Goal: Task Accomplishment & Management: Complete application form

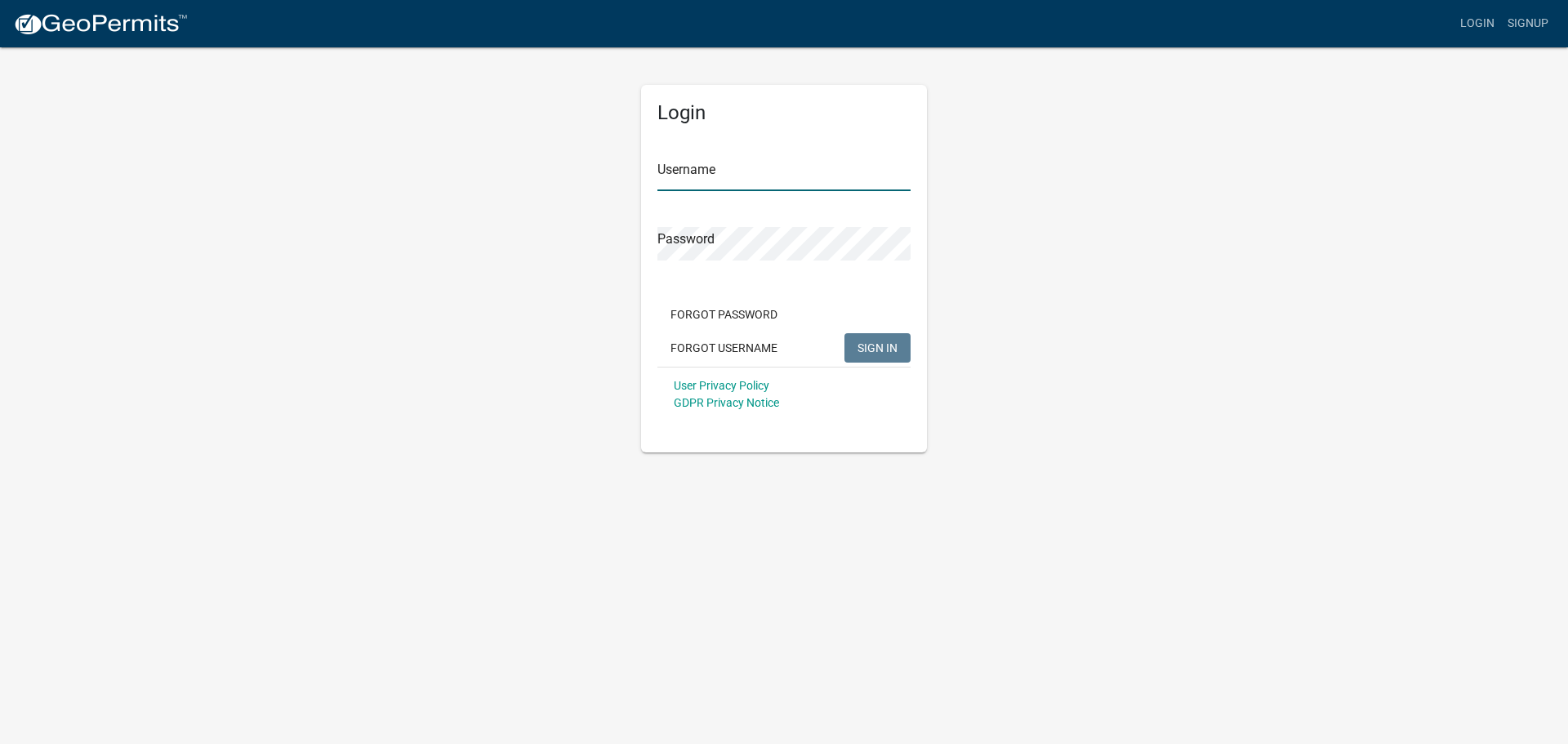
click at [686, 179] on input "Username" at bounding box center [784, 174] width 253 height 34
type input "RACER CONST"
click at [879, 351] on span "SIGN IN" at bounding box center [877, 347] width 40 height 13
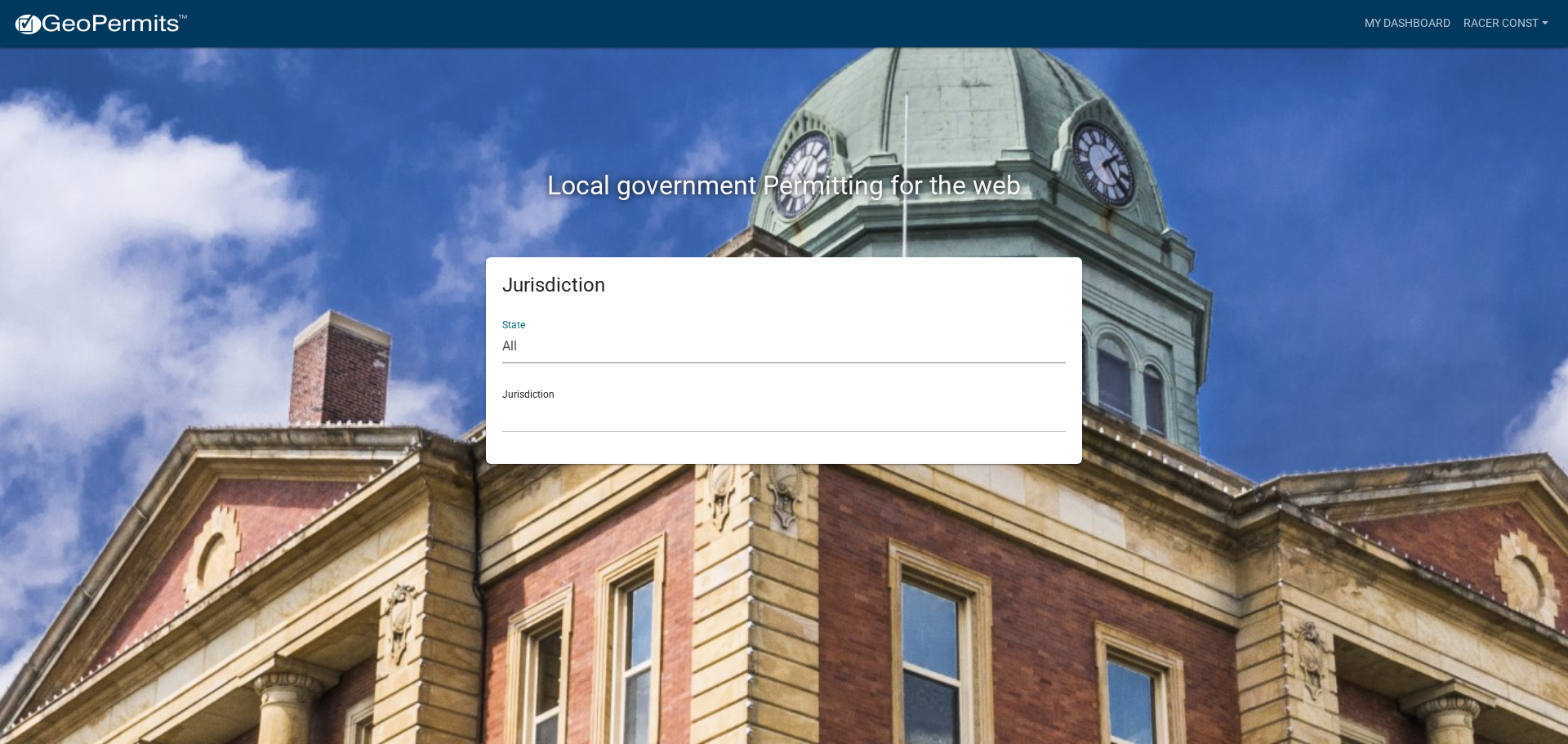
click at [563, 342] on select "All [US_STATE] [US_STATE] [US_STATE] [US_STATE] [US_STATE] [US_STATE] [US_STATE…" at bounding box center [783, 346] width 563 height 34
select select "[US_STATE]"
click at [502, 330] on select "All [US_STATE] [US_STATE] [US_STATE] [US_STATE] [US_STATE] [US_STATE] [US_STATE…" at bounding box center [783, 346] width 563 height 34
click at [552, 423] on select "[GEOGRAPHIC_DATA], [US_STATE] [GEOGRAPHIC_DATA], [US_STATE] [GEOGRAPHIC_DATA], …" at bounding box center [783, 416] width 563 height 34
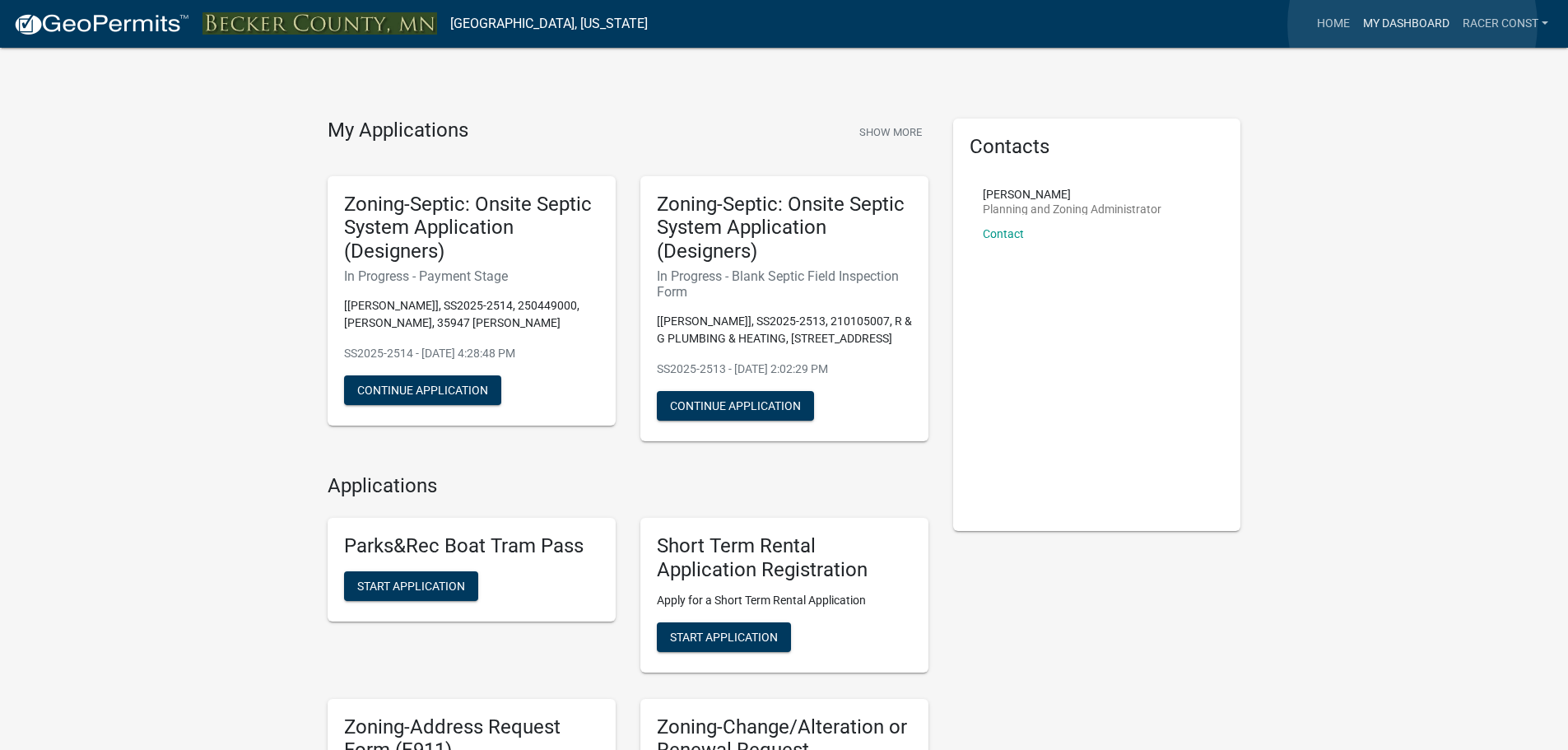
click at [1413, 25] on link "My Dashboard" at bounding box center [1406, 24] width 100 height 31
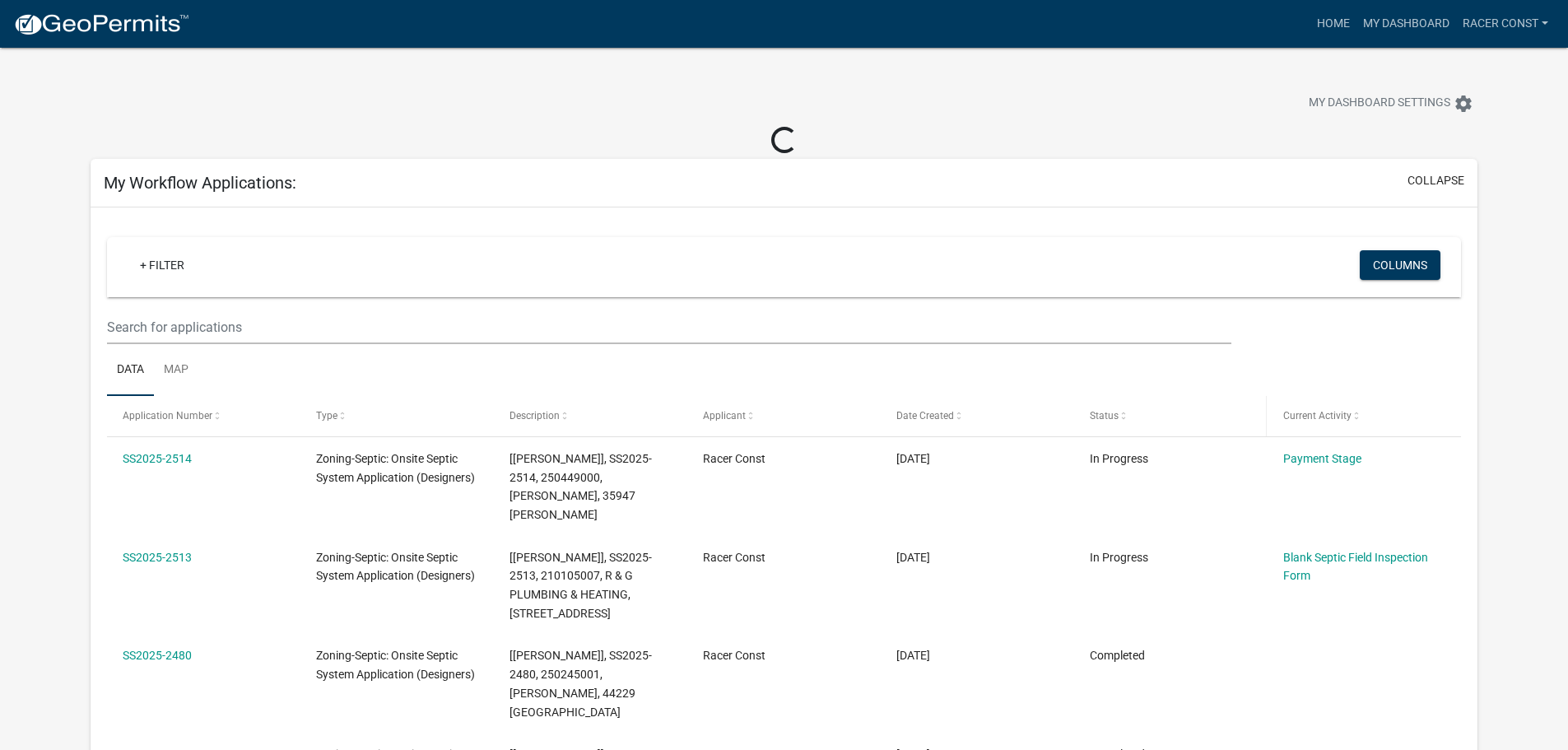
scroll to position [82, 0]
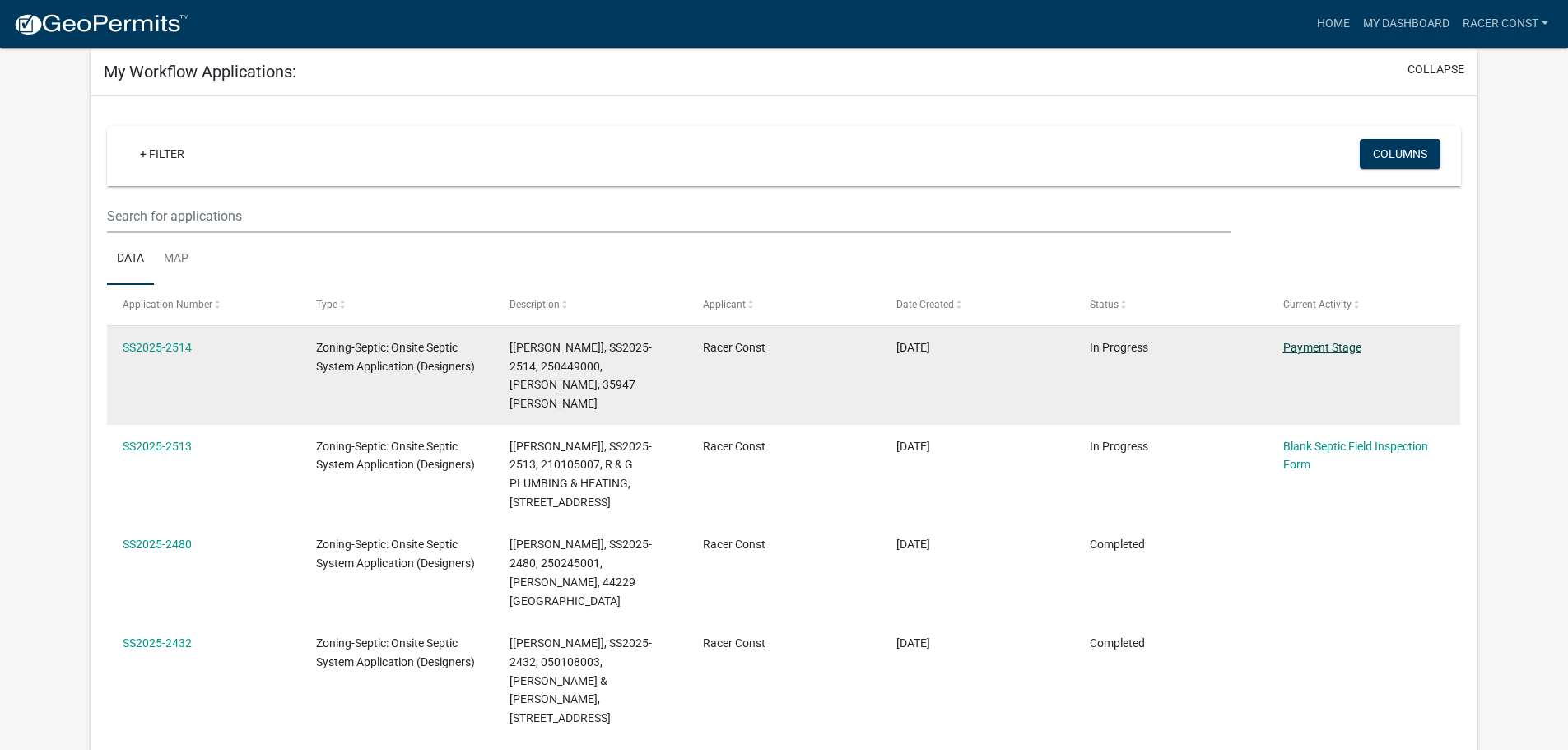
click at [1315, 343] on link "Payment Stage" at bounding box center [1322, 347] width 78 height 13
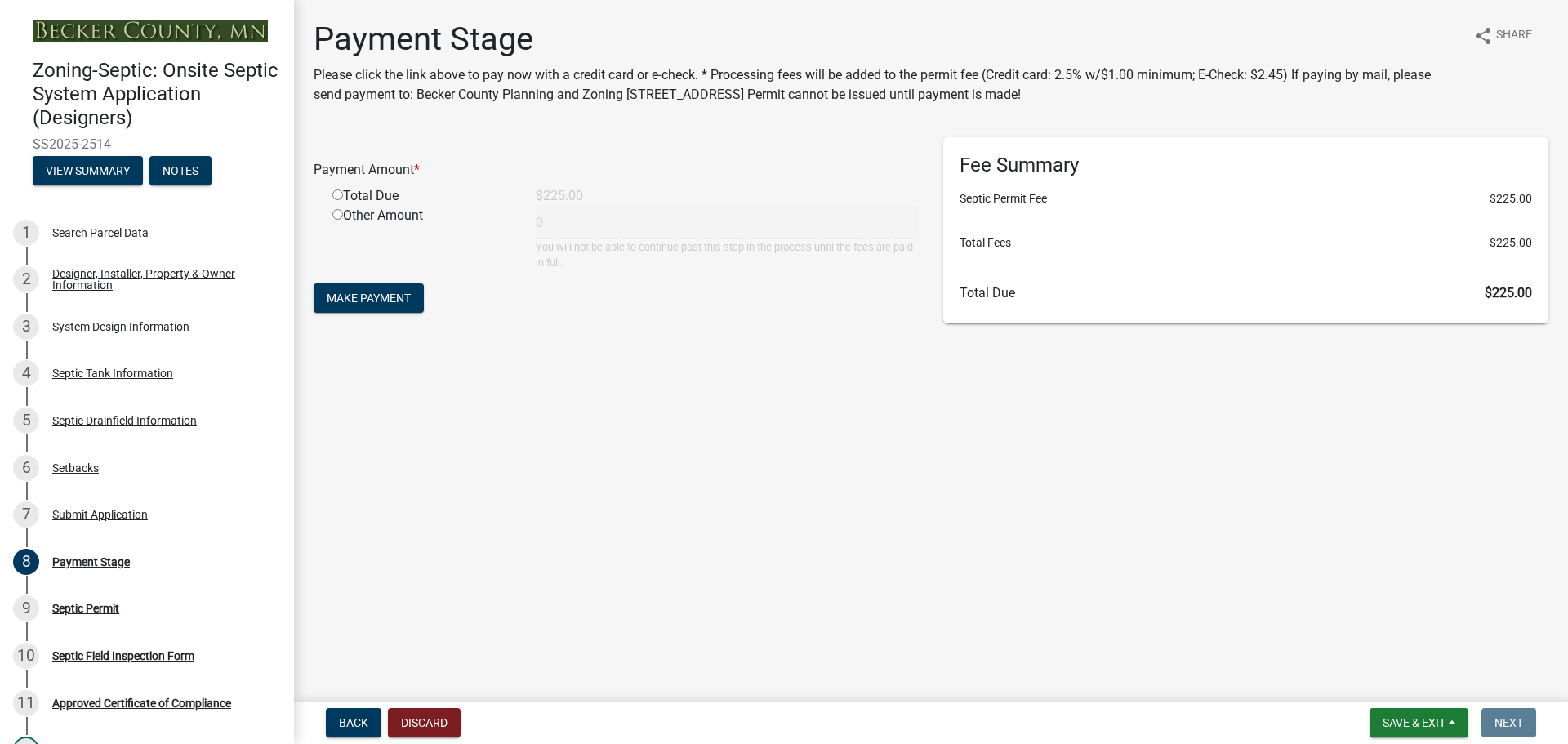
click at [335, 192] on input "radio" at bounding box center [338, 195] width 11 height 11
radio input "true"
type input "225"
click at [393, 297] on span "Make Payment" at bounding box center [369, 298] width 84 height 13
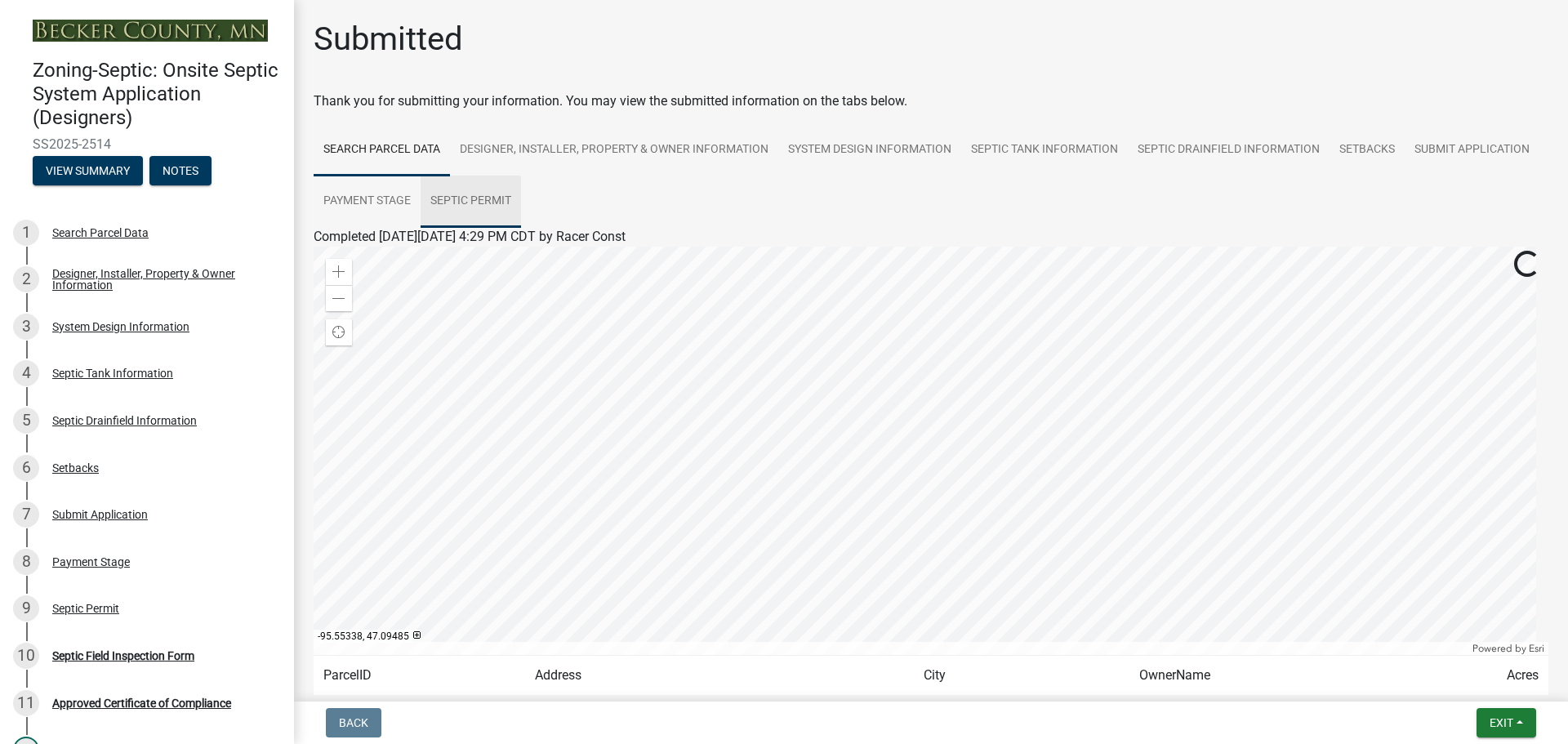
click at [521, 198] on link "Septic Permit" at bounding box center [471, 202] width 101 height 52
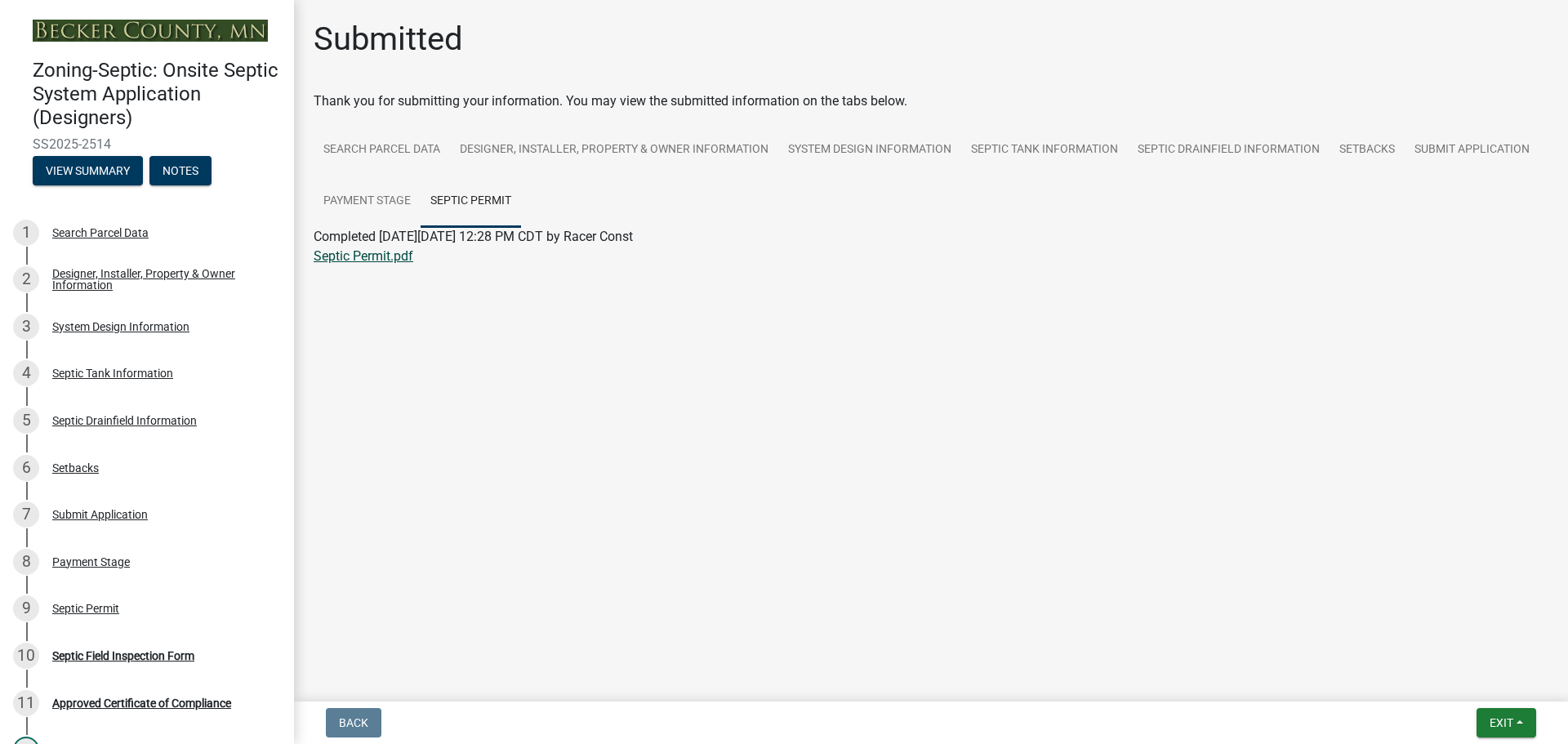
click at [372, 257] on link "Septic Permit.pdf" at bounding box center [363, 256] width 100 height 16
click at [111, 170] on button "View Summary" at bounding box center [88, 170] width 110 height 29
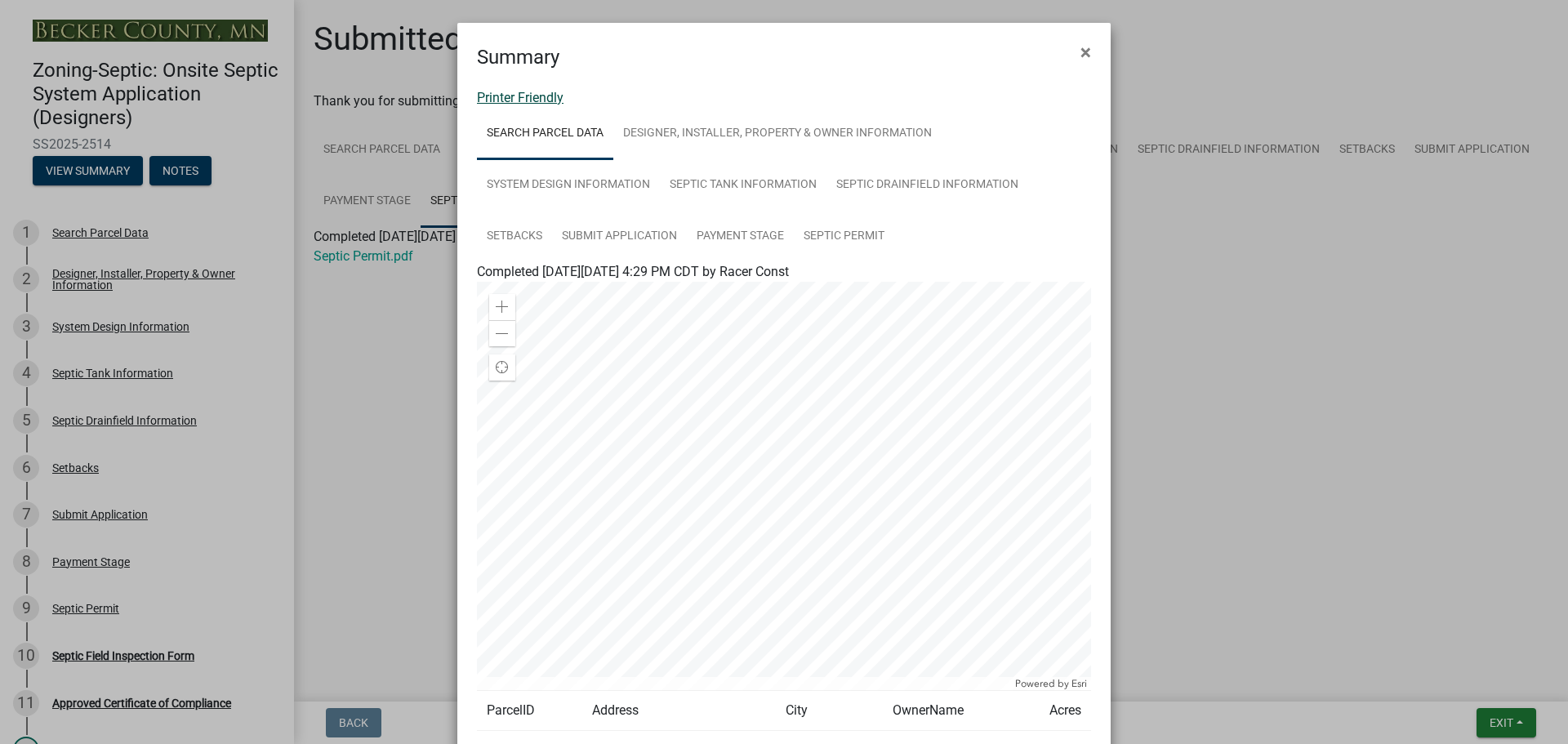
click at [526, 101] on link "Printer Friendly" at bounding box center [520, 97] width 86 height 16
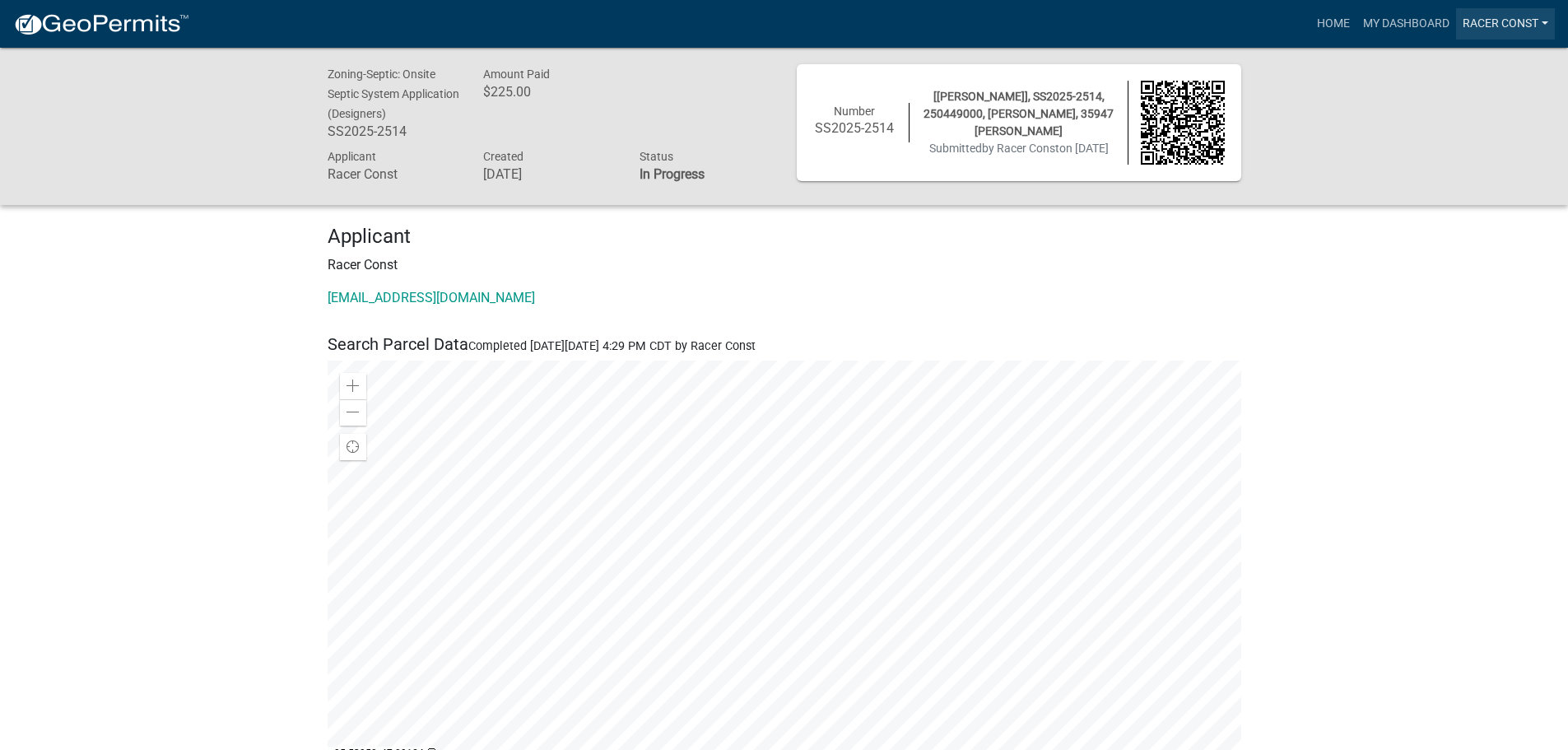
click at [1545, 21] on link "Racer Const" at bounding box center [1505, 24] width 99 height 31
click at [1476, 125] on link "Logout" at bounding box center [1489, 121] width 132 height 40
